Goal: Task Accomplishment & Management: Manage account settings

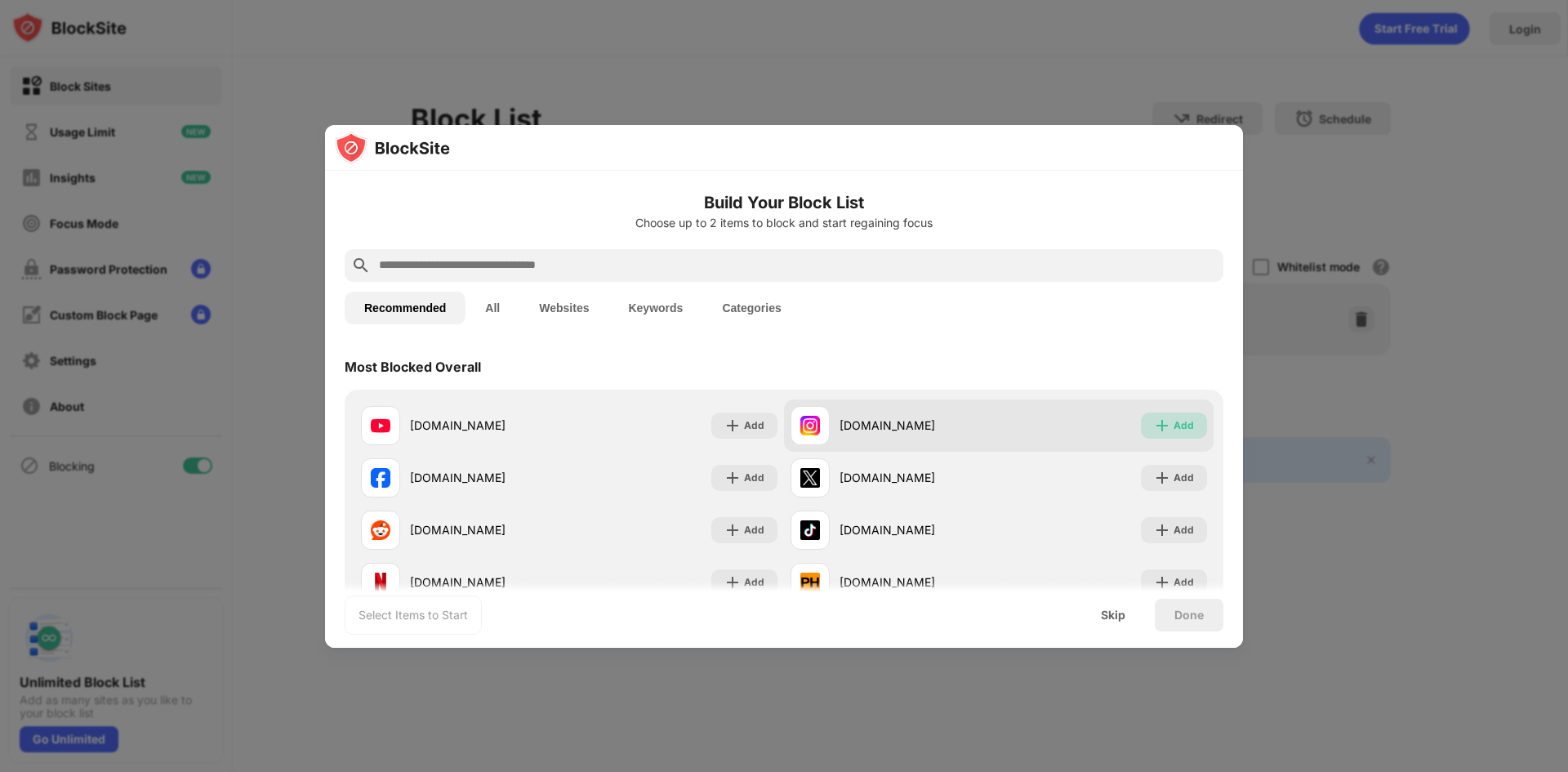
click at [1154, 426] on img at bounding box center [1162, 425] width 16 height 16
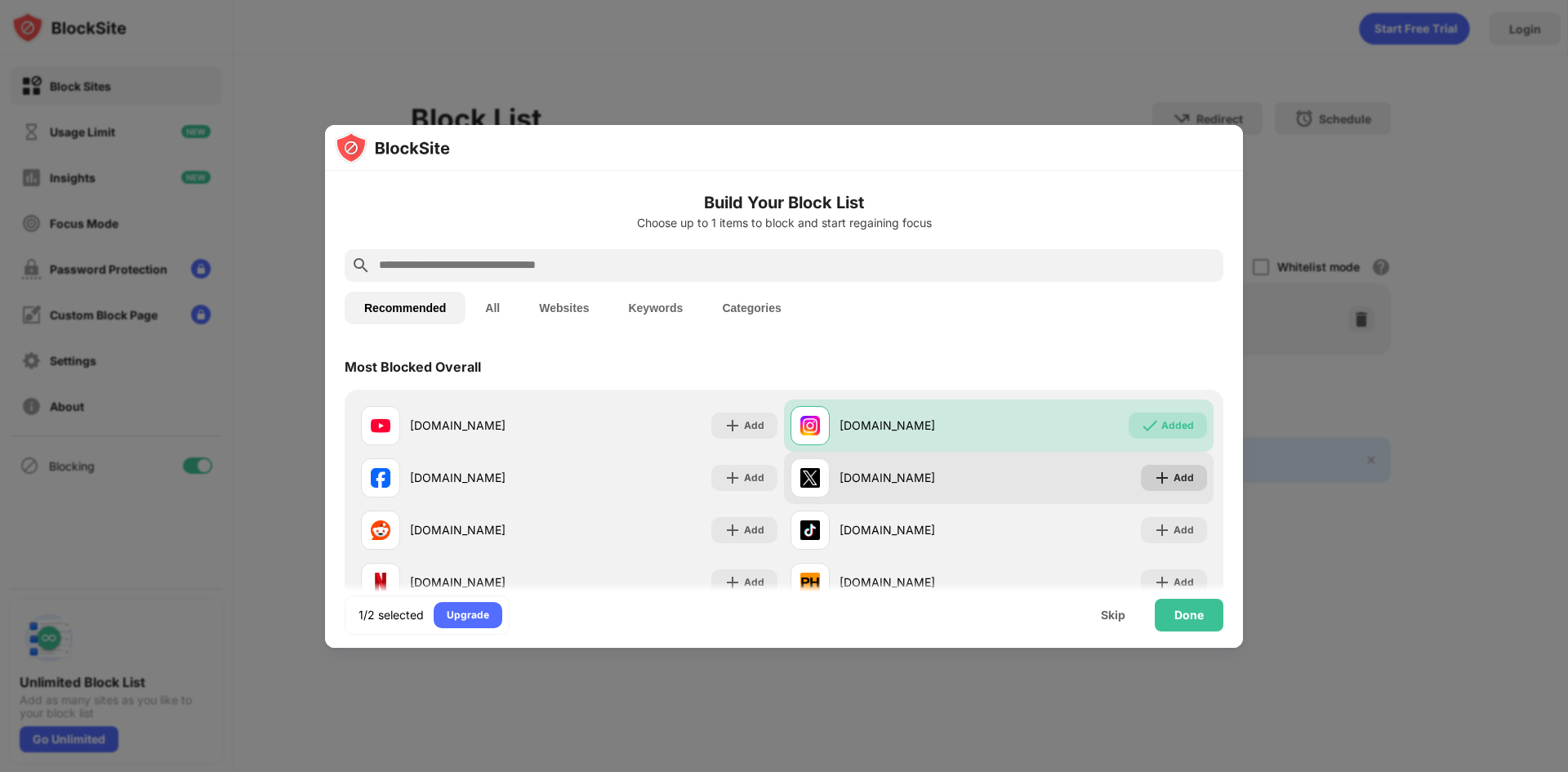
click at [1174, 471] on div "Add" at bounding box center [1184, 477] width 21 height 16
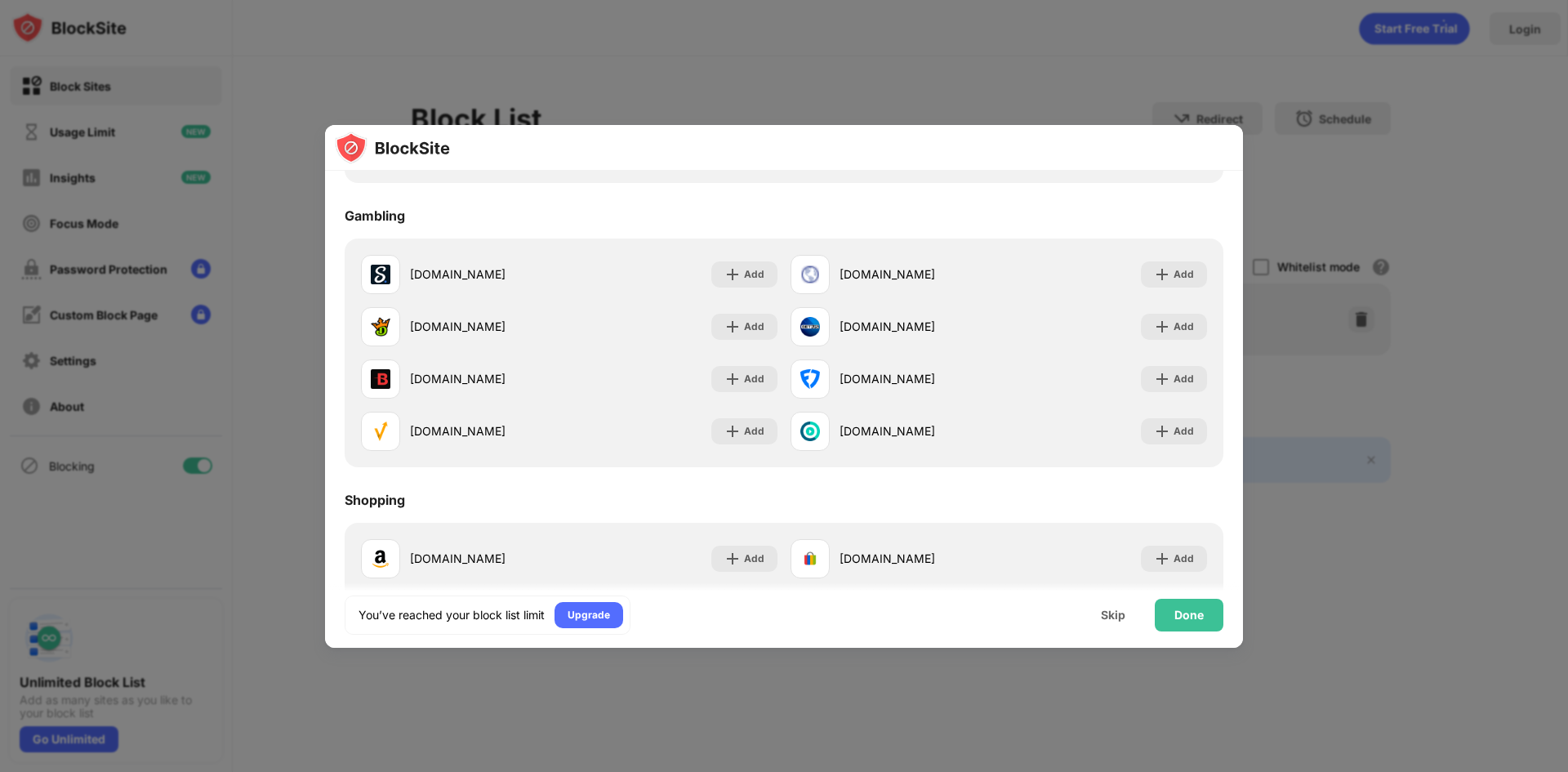
scroll to position [1758, 0]
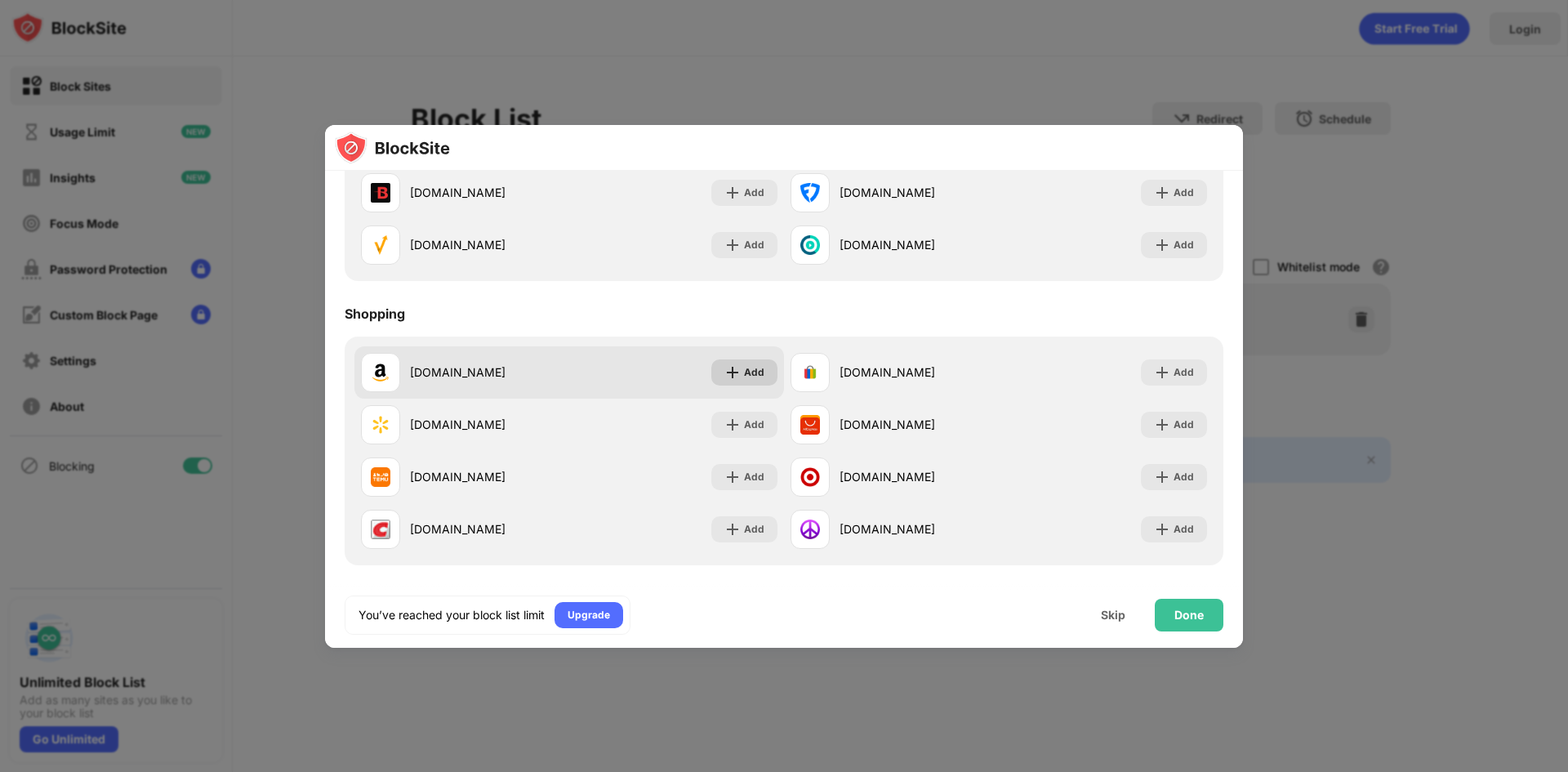
click at [723, 382] on div "Add" at bounding box center [745, 372] width 66 height 26
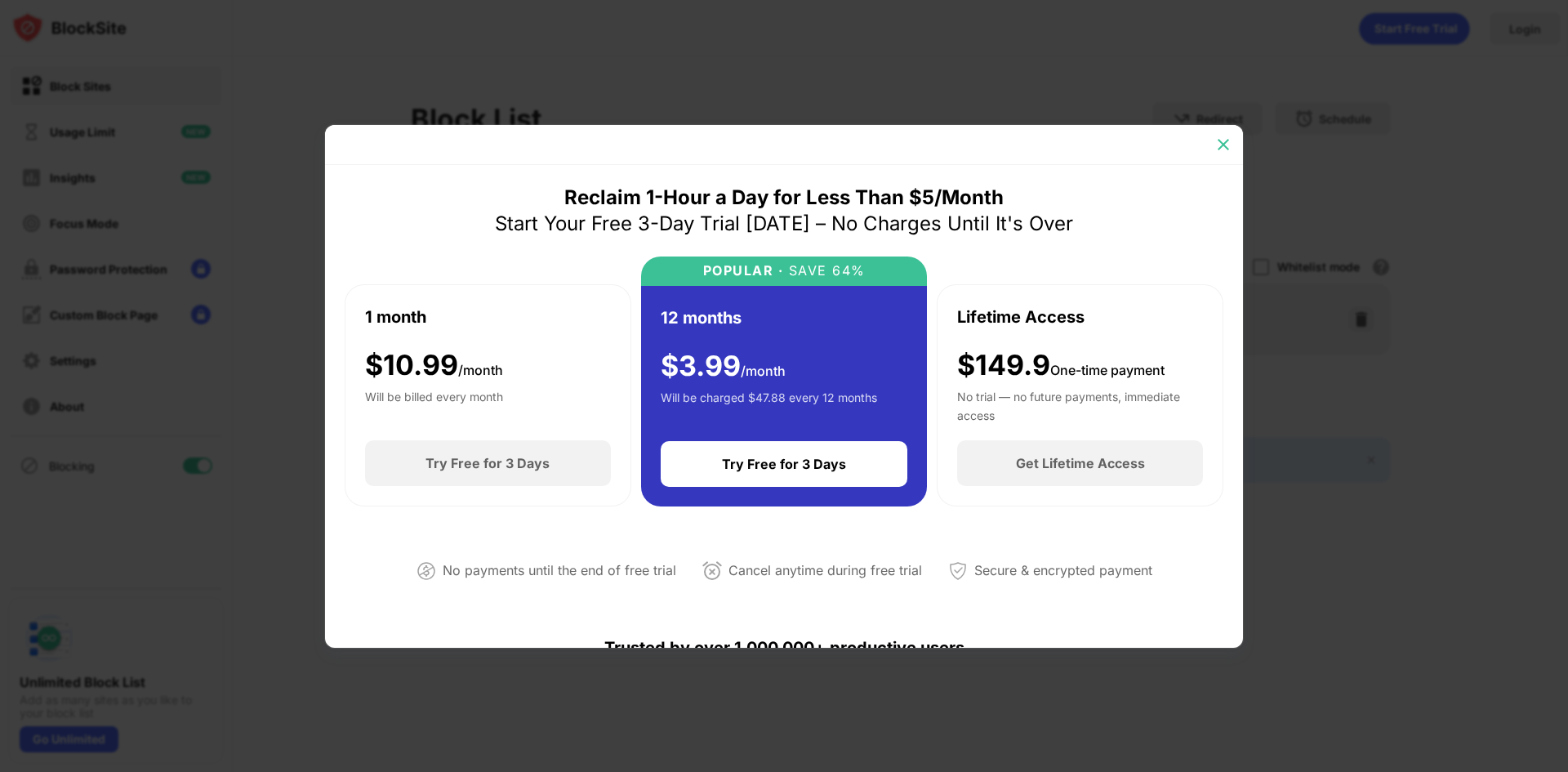
click at [1213, 151] on div at bounding box center [1223, 144] width 26 height 26
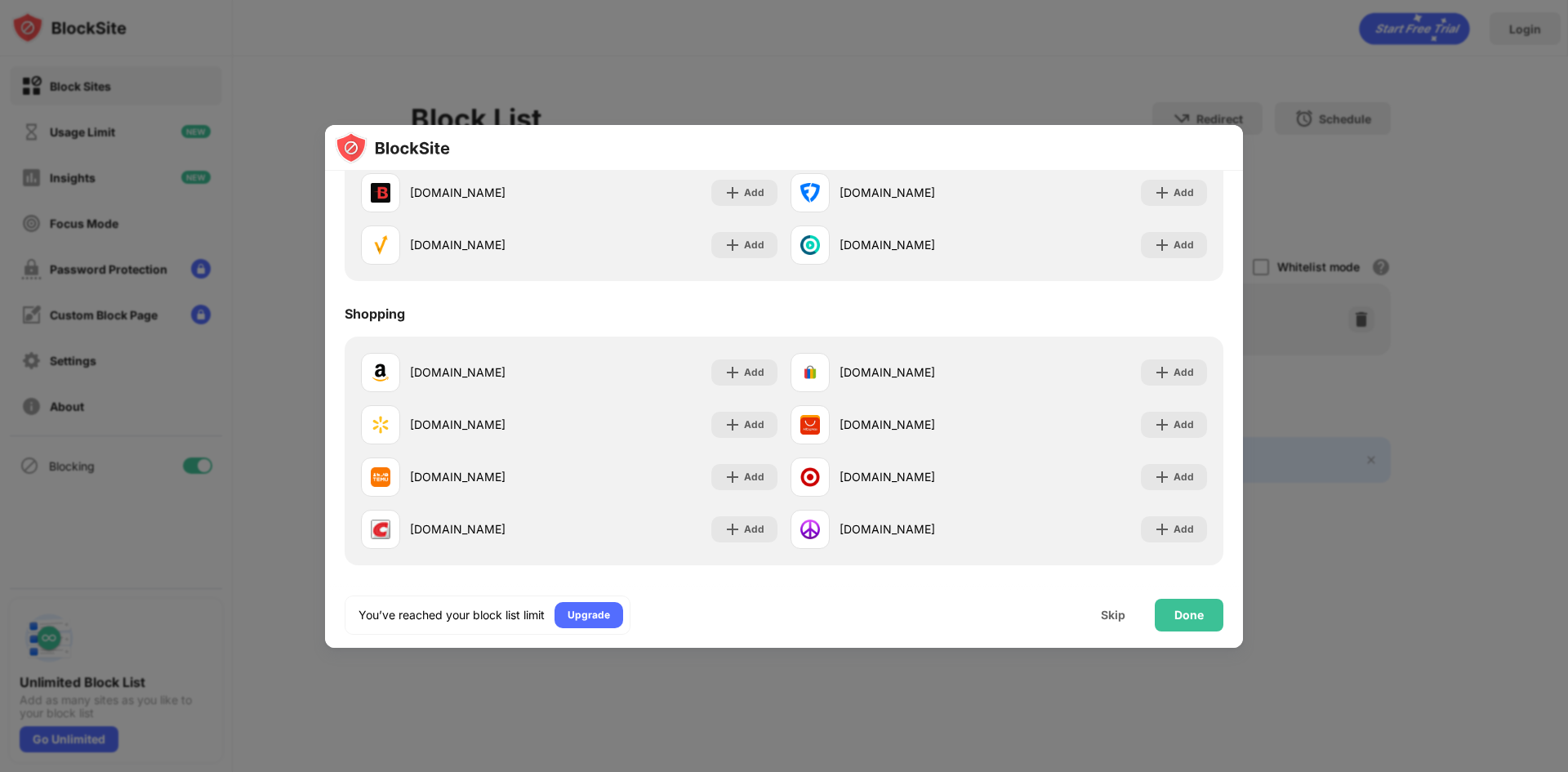
click at [613, 64] on div at bounding box center [784, 386] width 1568 height 772
